Goal: Find specific page/section: Find specific page/section

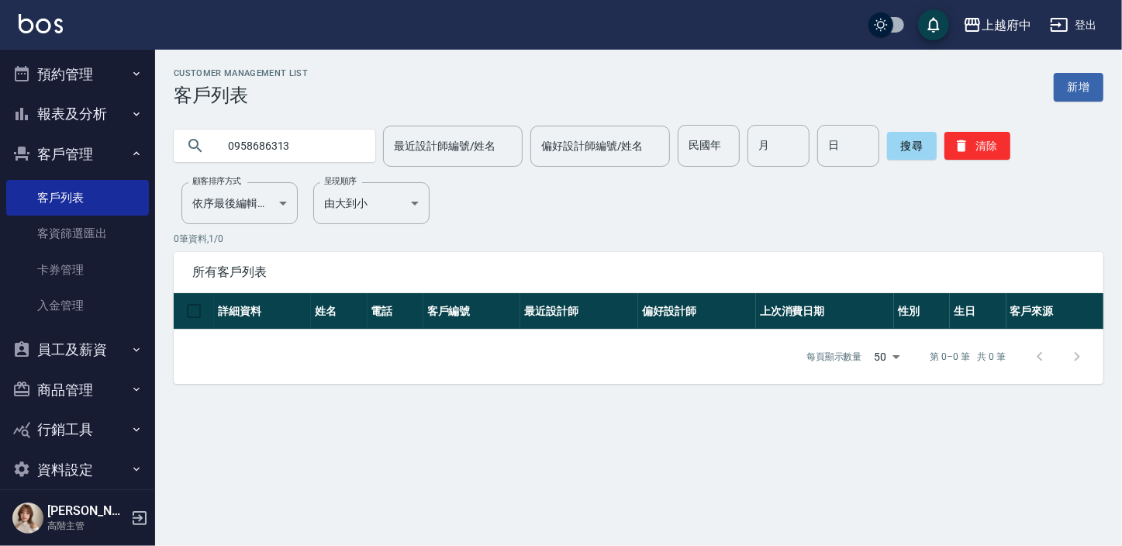
scroll to position [60, 0]
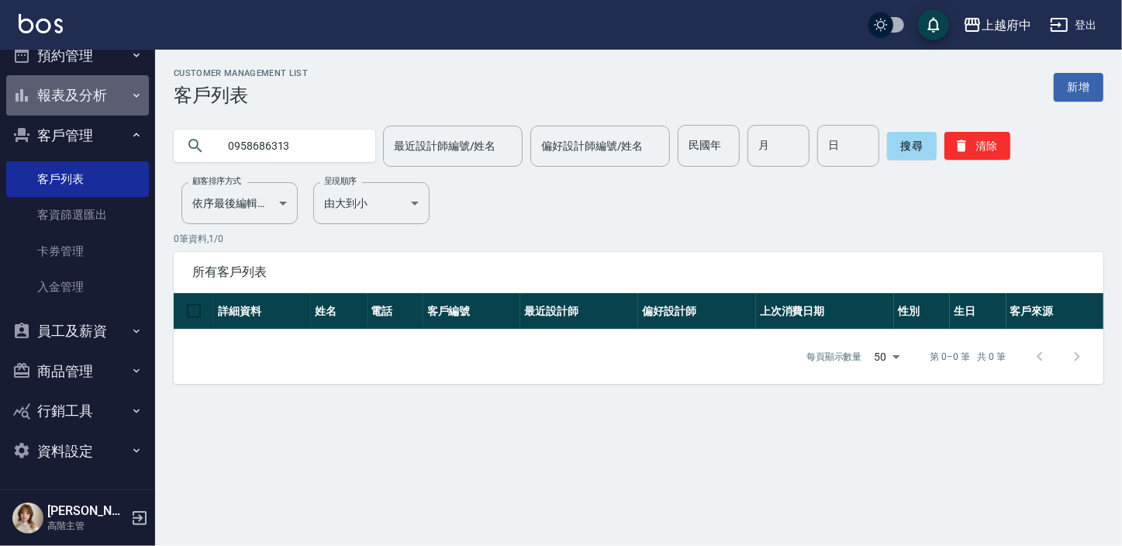
click at [95, 81] on button "報表及分析" at bounding box center [77, 95] width 143 height 40
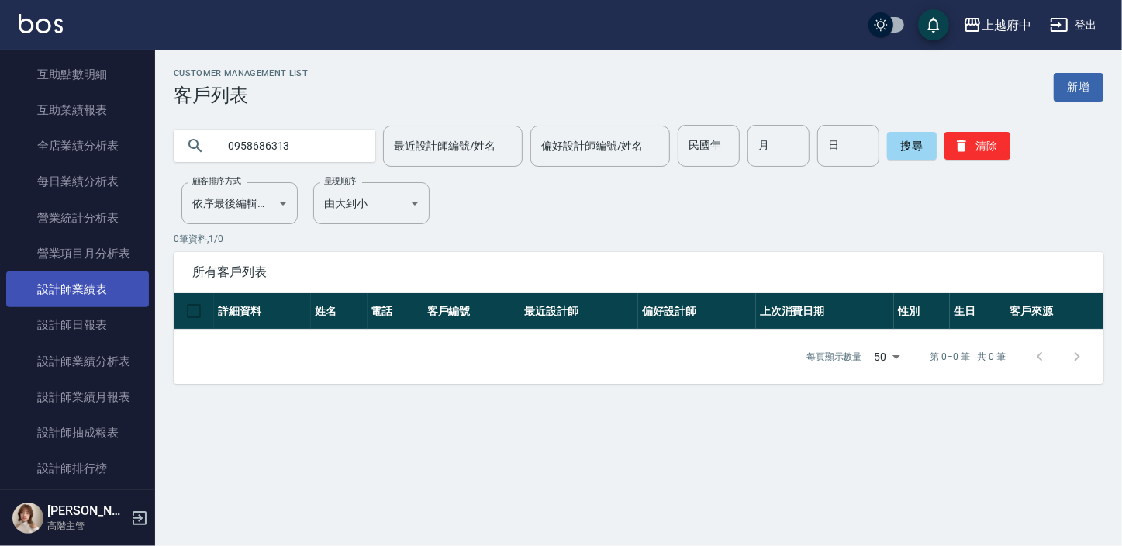
scroll to position [624, 0]
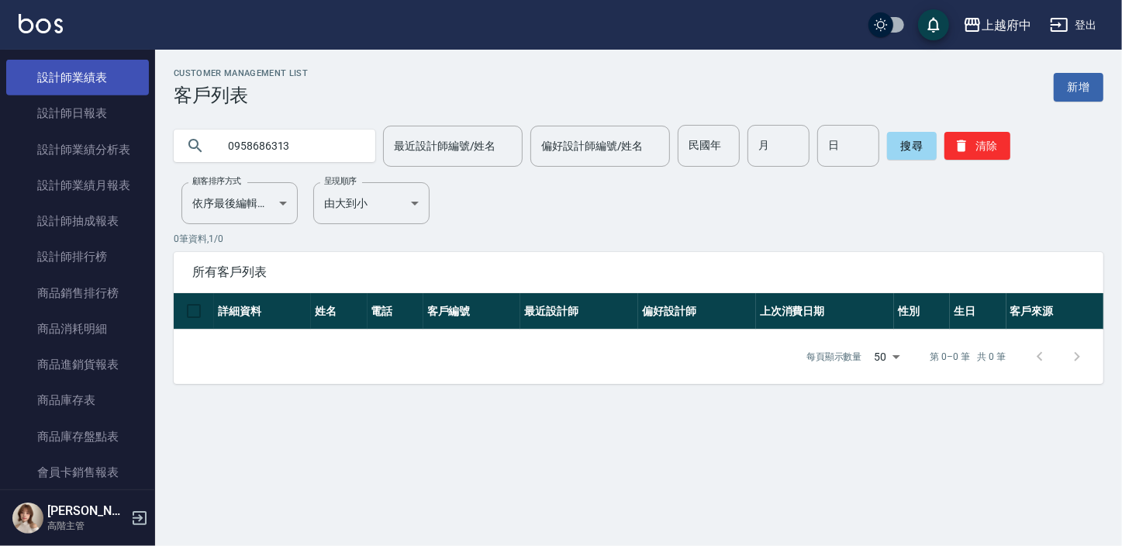
click at [119, 78] on link "設計師業績表" at bounding box center [77, 78] width 143 height 36
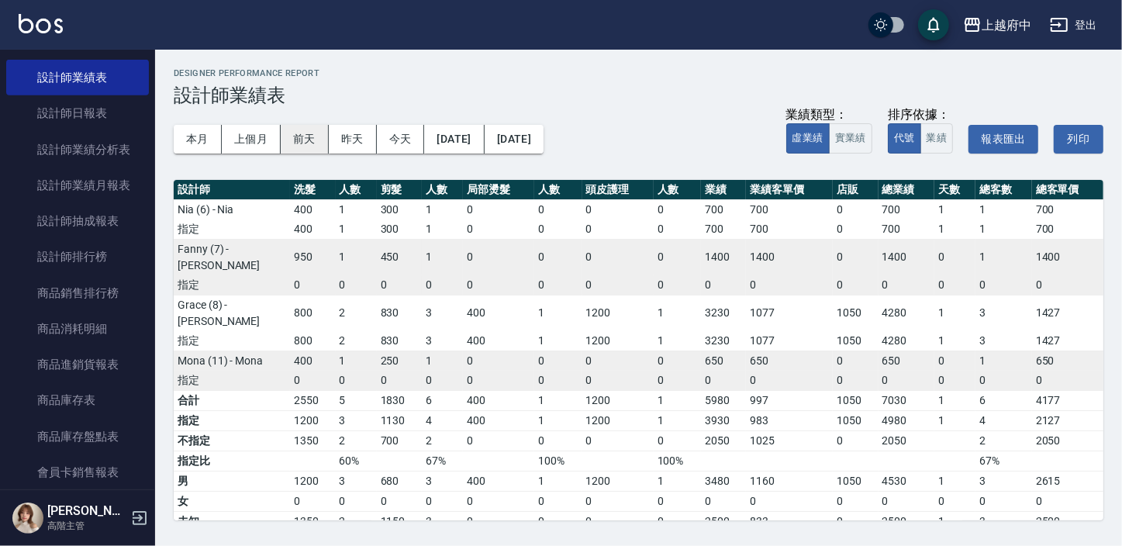
drag, startPoint x: 207, startPoint y: 137, endPoint x: 326, endPoint y: 150, distance: 120.0
click at [208, 134] on button "本月" at bounding box center [198, 139] width 48 height 29
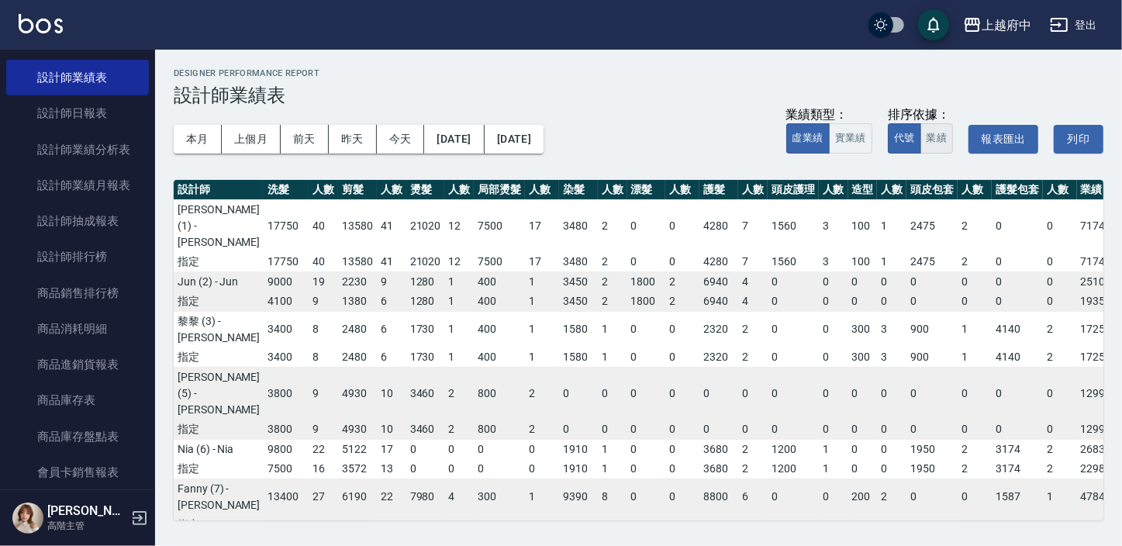
click at [936, 137] on button "業績" at bounding box center [936, 138] width 33 height 30
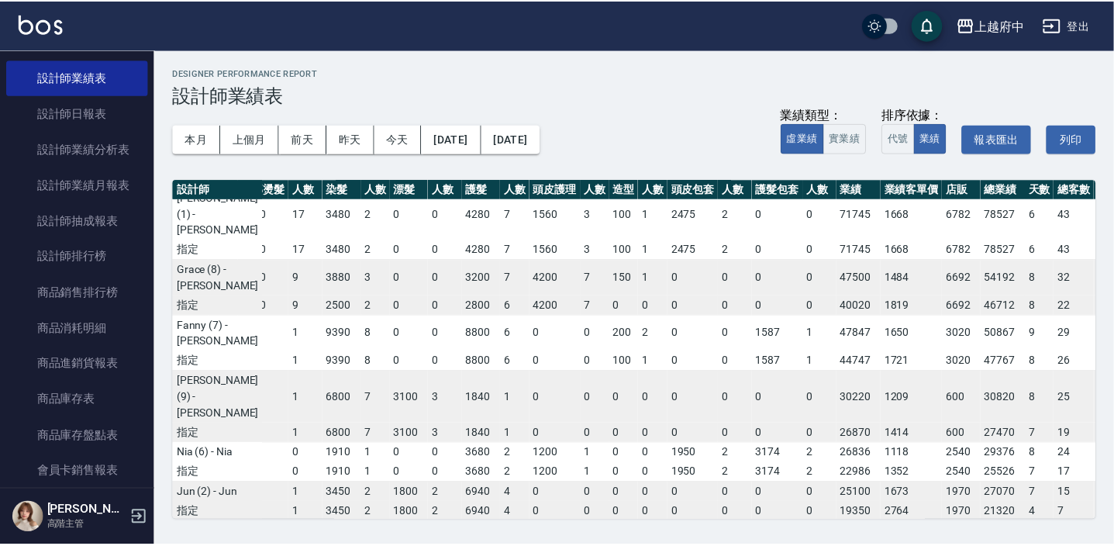
scroll to position [0, 235]
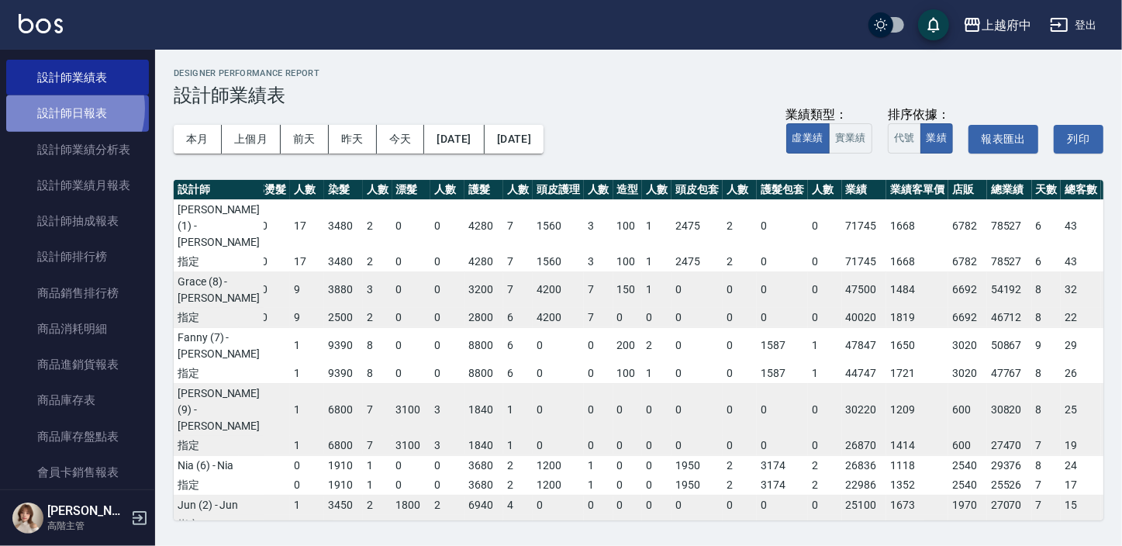
click at [56, 109] on link "設計師日報表" at bounding box center [77, 113] width 143 height 36
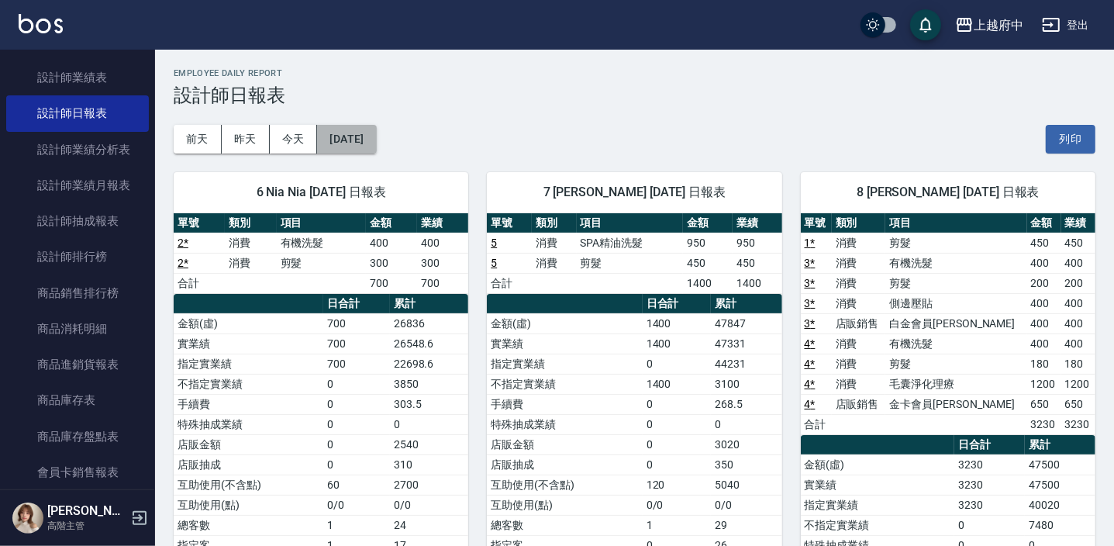
click at [376, 143] on button "[DATE]" at bounding box center [346, 139] width 59 height 29
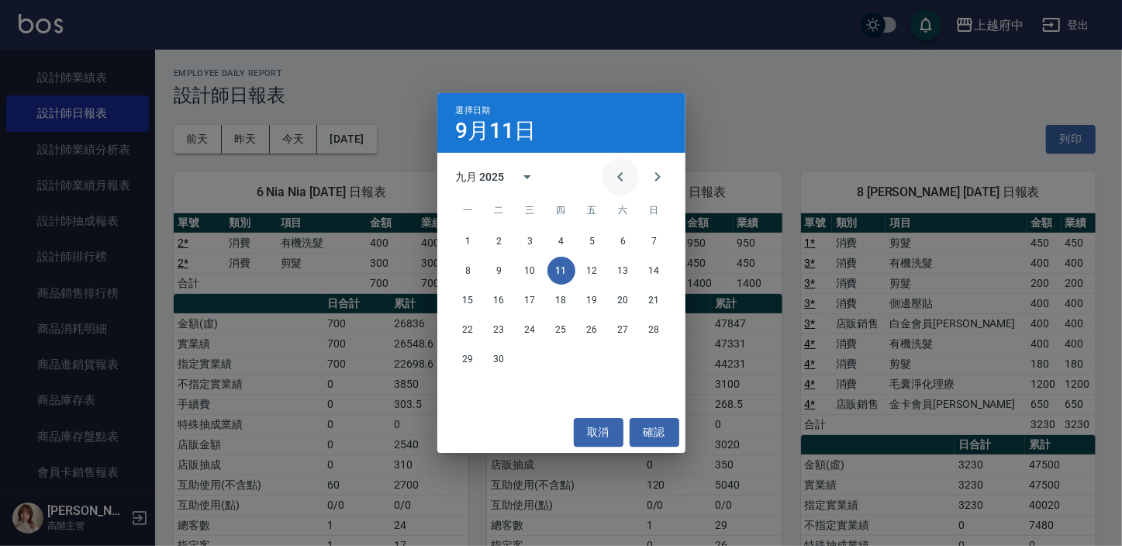
click at [613, 169] on icon "Previous month" at bounding box center [620, 176] width 19 height 19
click at [459, 294] on button "11" at bounding box center [468, 300] width 28 height 28
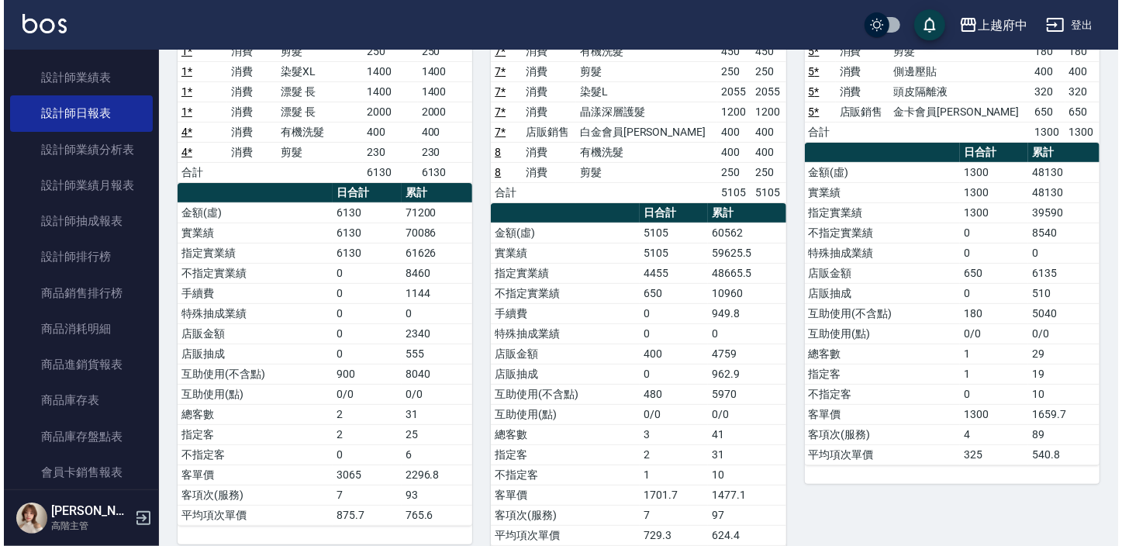
scroll to position [70, 0]
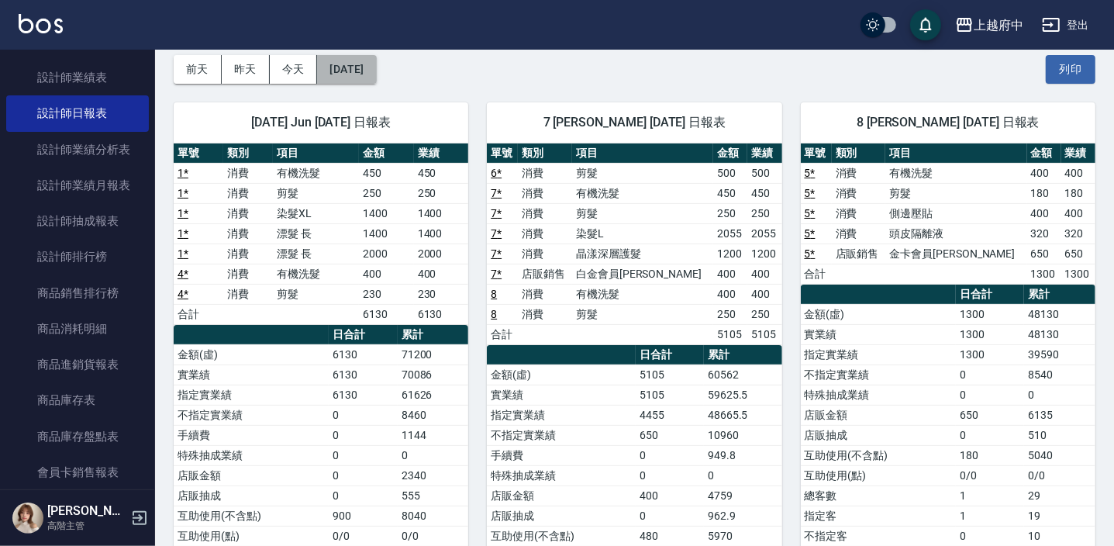
click at [376, 62] on button "[DATE]" at bounding box center [346, 69] width 59 height 29
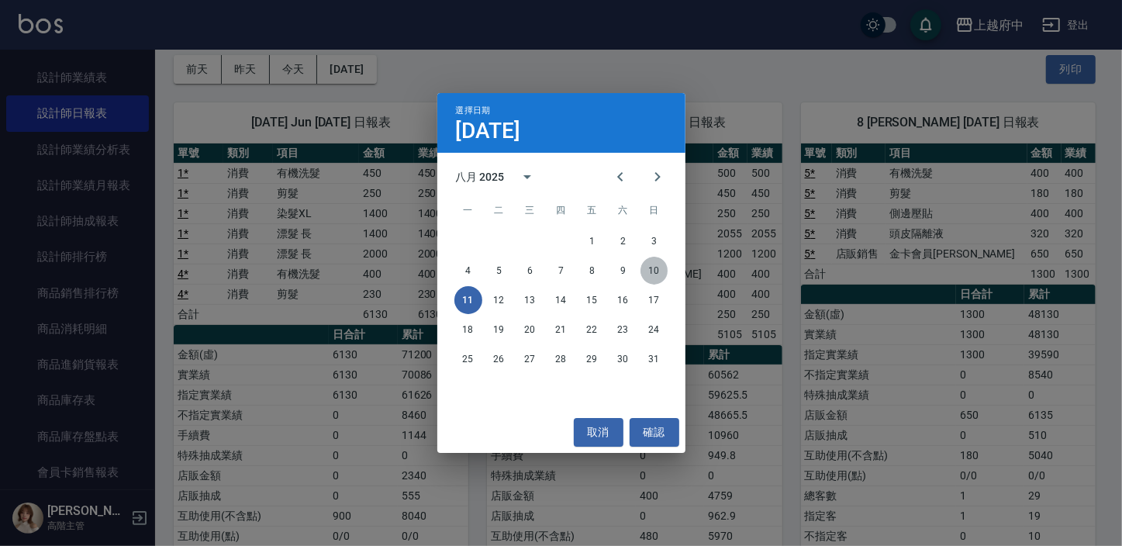
click at [647, 271] on button "10" at bounding box center [654, 271] width 28 height 28
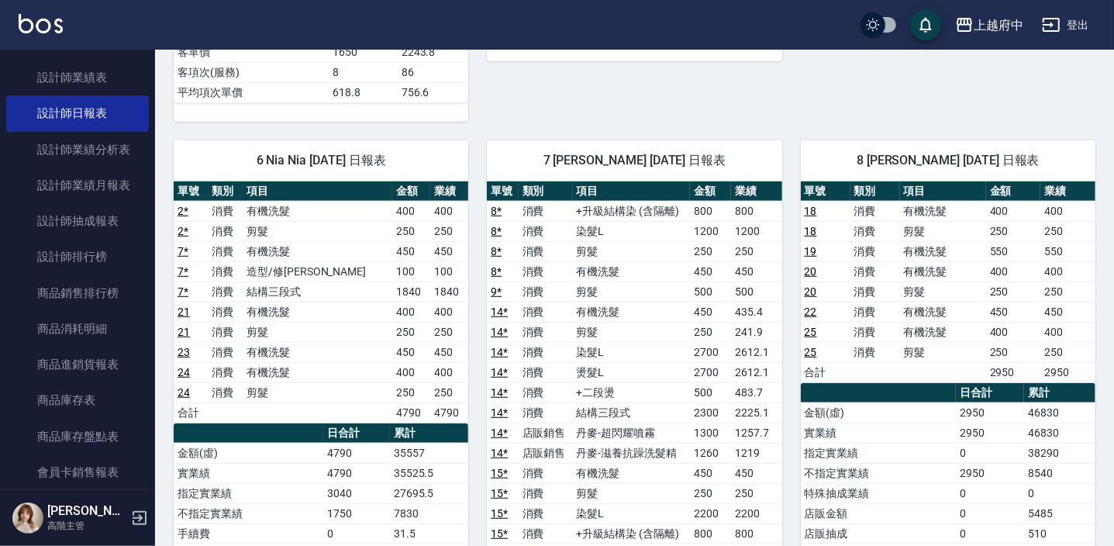
scroll to position [725, 0]
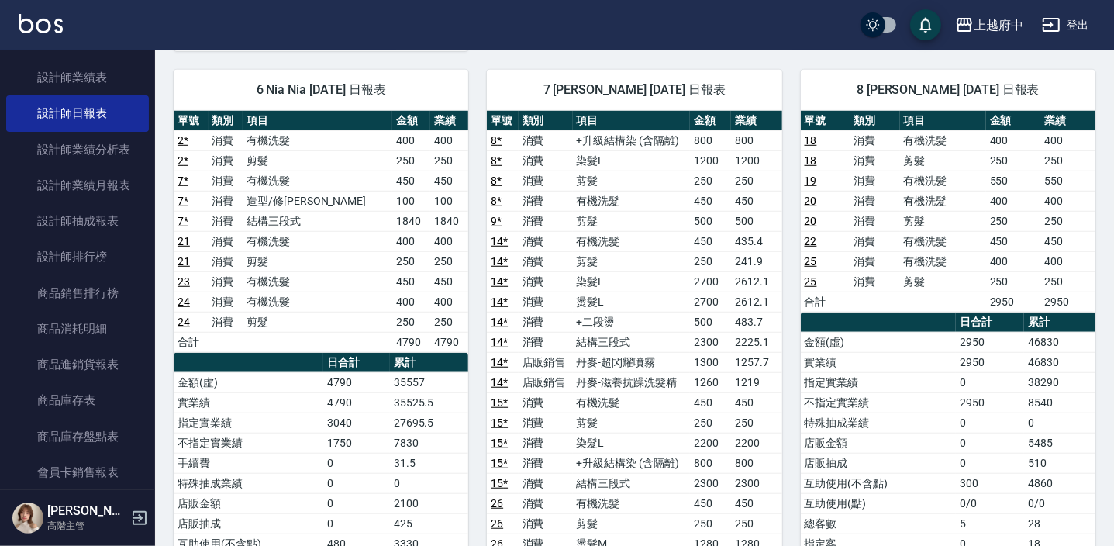
drag, startPoint x: 116, startPoint y: 82, endPoint x: 62, endPoint y: 4, distance: 94.8
click at [116, 81] on link "設計師業績表" at bounding box center [77, 78] width 143 height 36
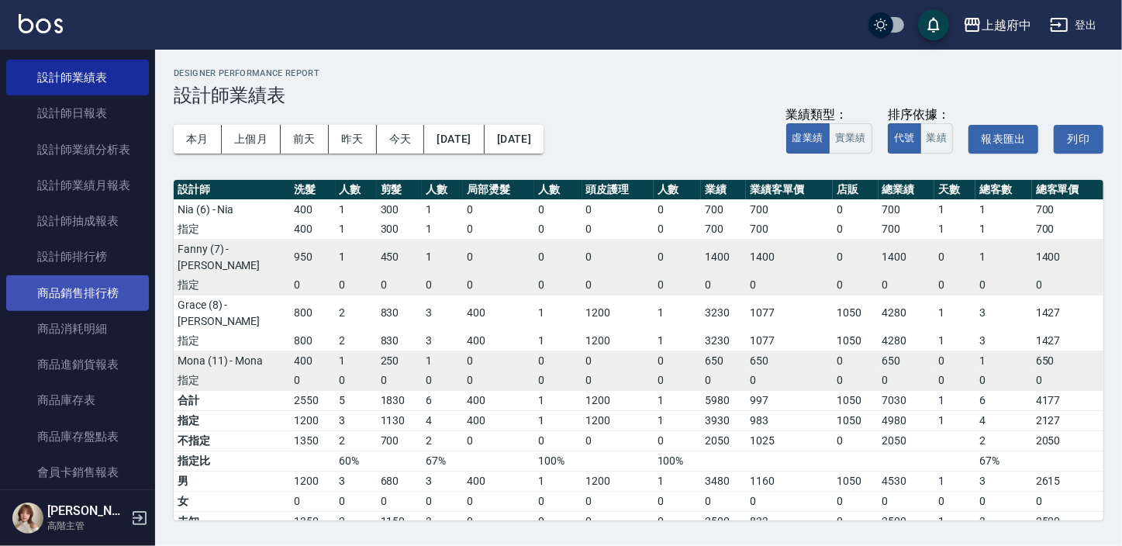
click at [60, 308] on link "商品銷售排行榜" at bounding box center [77, 293] width 143 height 36
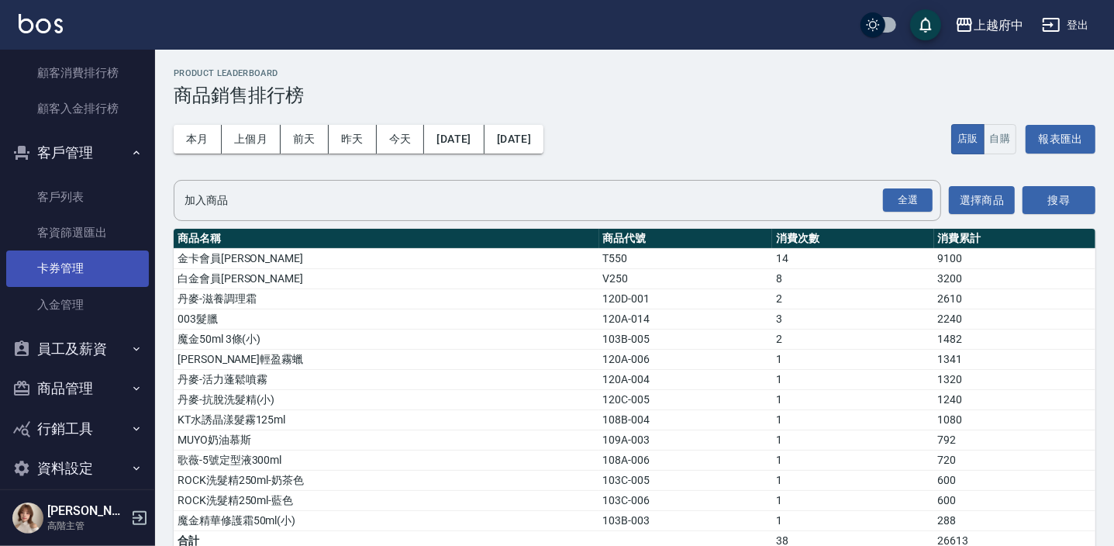
scroll to position [1614, 0]
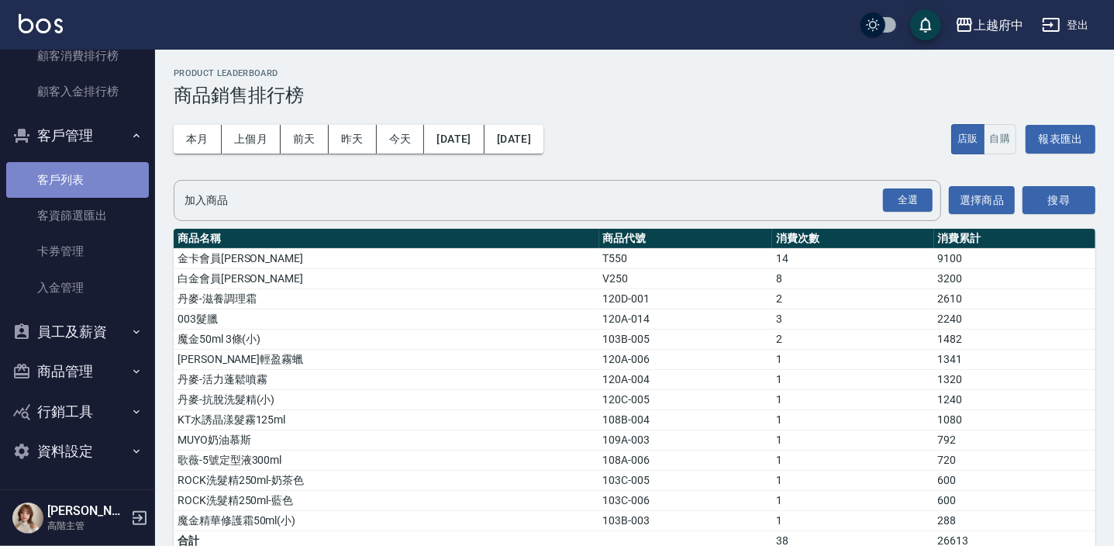
click at [82, 174] on link "客戶列表" at bounding box center [77, 180] width 143 height 36
